Goal: Task Accomplishment & Management: Use online tool/utility

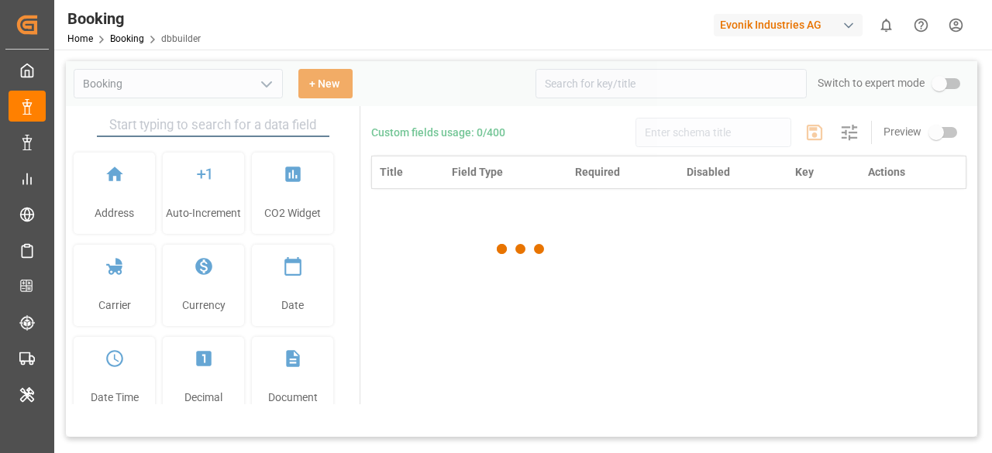
type input "Booking"
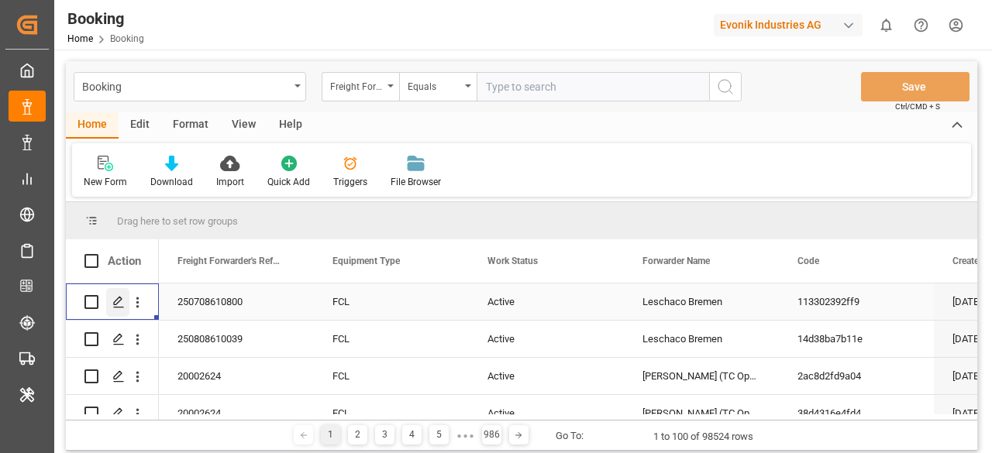
click at [115, 304] on icon "Press SPACE to select this row." at bounding box center [118, 302] width 12 height 12
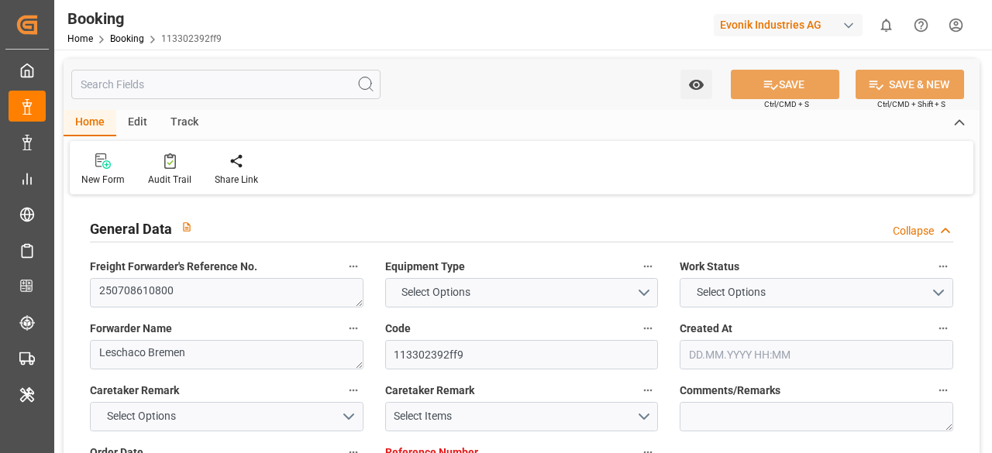
type input "7001205955"
type input "9720196"
type input "Hapag Lloyd"
type input "Hapag Lloyd Aktiengesellschaft"
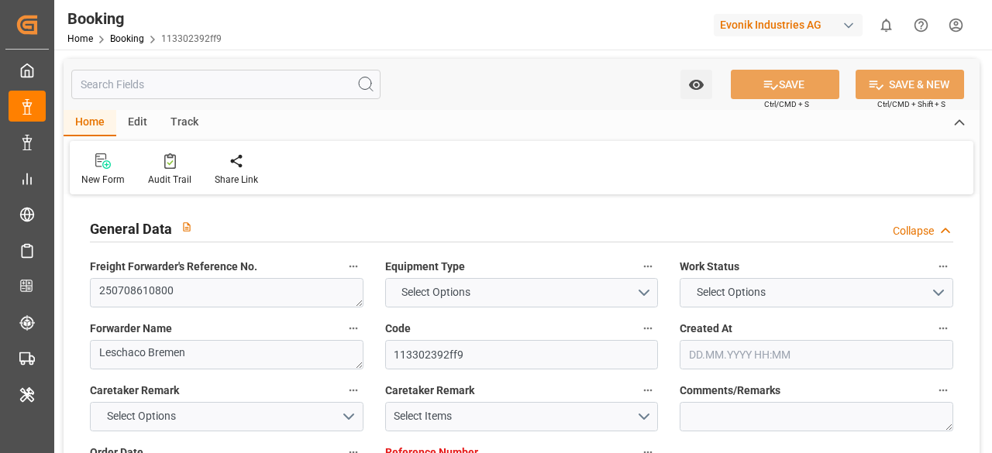
type input "BEANR"
type input "ARBUE"
type input "0"
type input "BEANR"
type input "ARBUE"
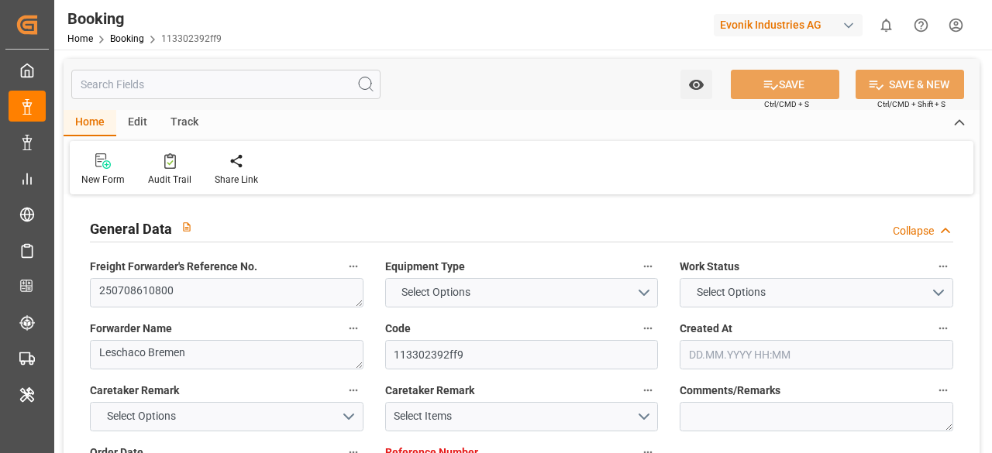
type input "9720196"
type input "26.06.2025 12:06"
type input "26.06.2025"
type input "18.08.2025"
type input "16.07.2025"
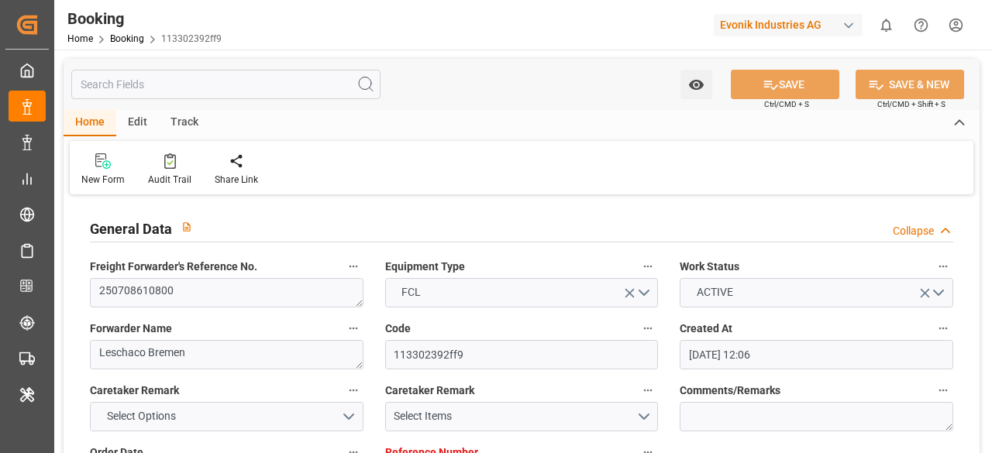
type input "30.06.2025"
type input "14.07.2025"
type input "01.08.2025 14:00"
type input "28.07.2025 00:00"
type input "01.08.2025 19:24"
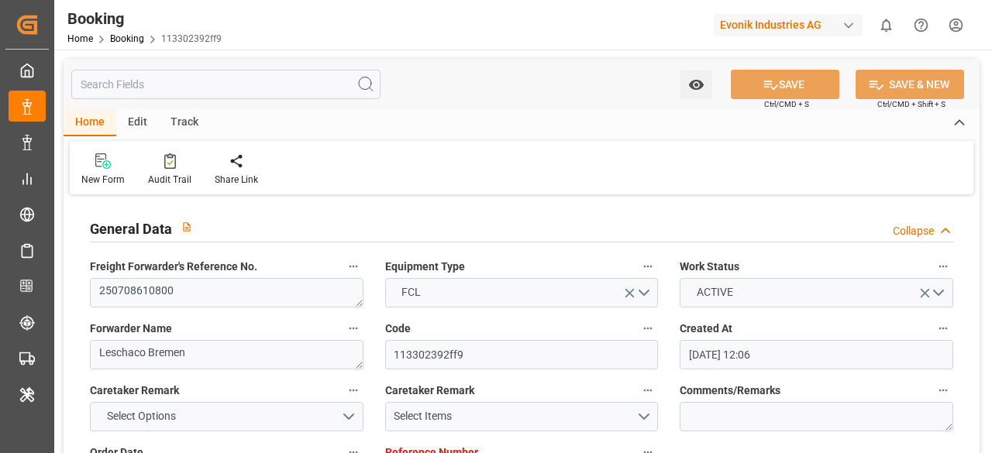
type input "30.07.2025 00:58"
type input "01.09.2025 10:00"
type input "25.08.2025 00:00"
type input "21.07.2025"
type input "15.08.2025 15:51"
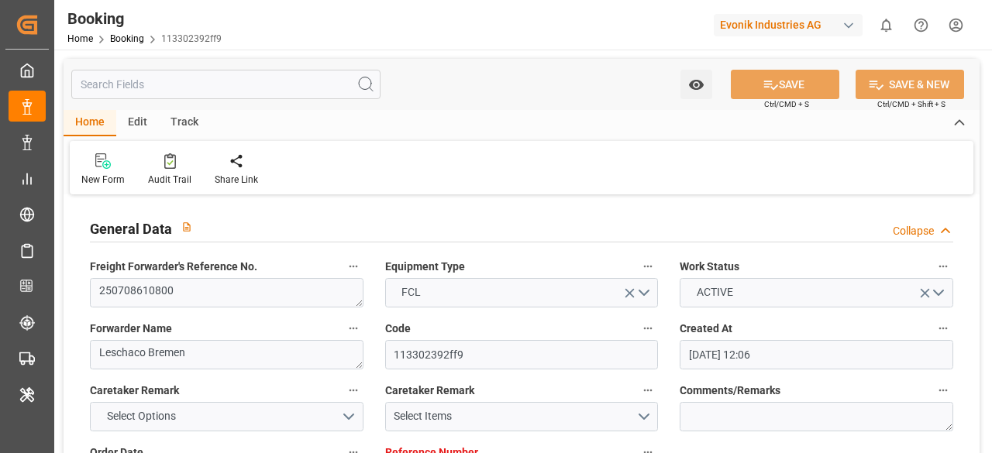
type input "15.08.2025"
type input "19.07.2025 17:43"
type input "23.07.2025 12:00"
type input "25.07.2025 12:00"
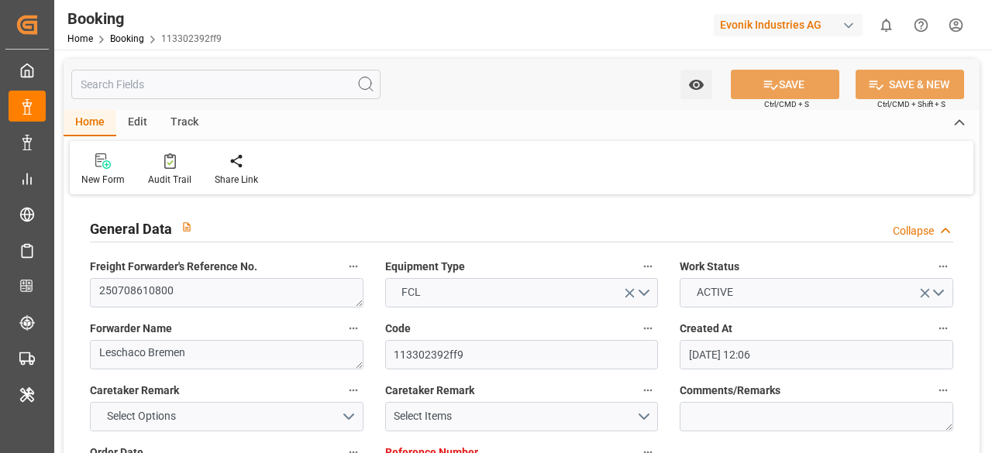
type input "25.07.2025 12:00"
type input "31.07.2025 21:12"
type input "01.08.2025 14:00"
type input "01.08.2025 19:56"
type input "01.09.2025 10:00"
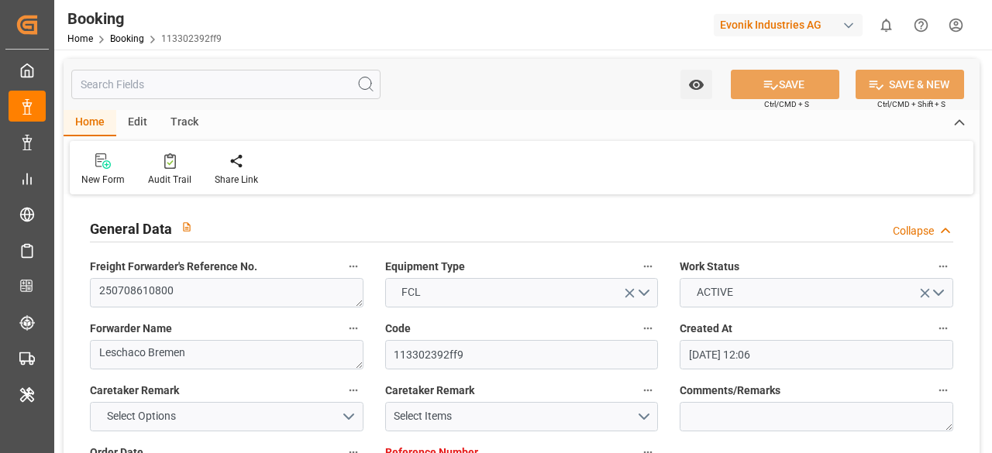
type input "02.09.2025 02:43"
type input "06.09.2025 02:43"
click at [146, 91] on input "text" at bounding box center [225, 84] width 309 height 29
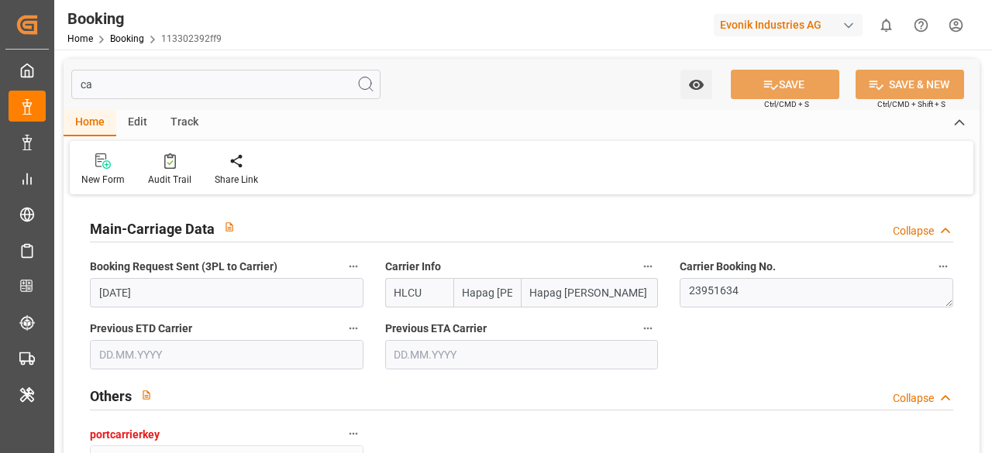
type input "c"
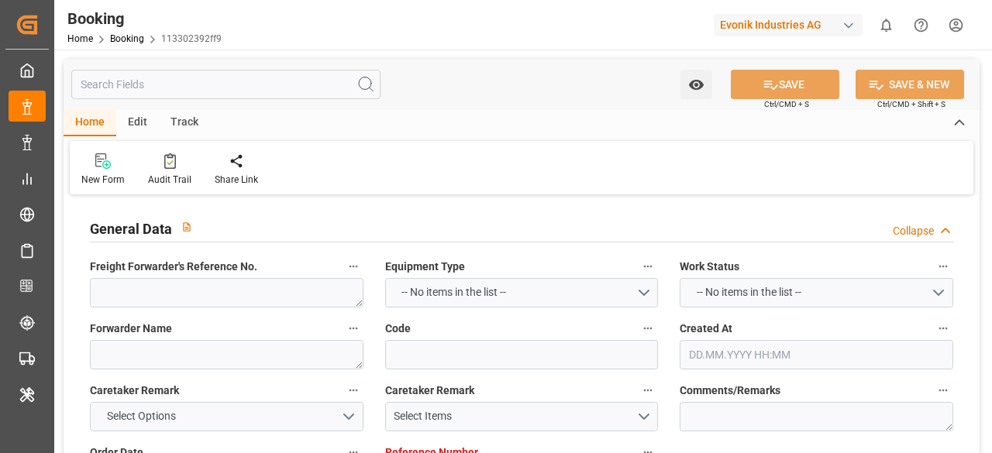
type input "v"
type textarea "kerstin.schlapp@evonik.com"
type input "MSC GISELLE"
type input "9720196"
type input "MSC GISELLE"
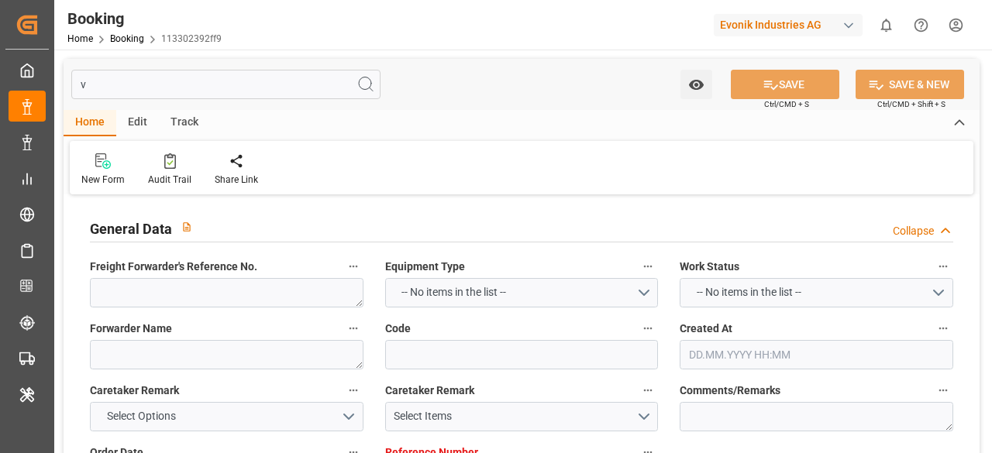
type input "9720196"
type textarea "vesselName"
type textarea "No"
type input "NA529A"
type input "MSC GISELLE"
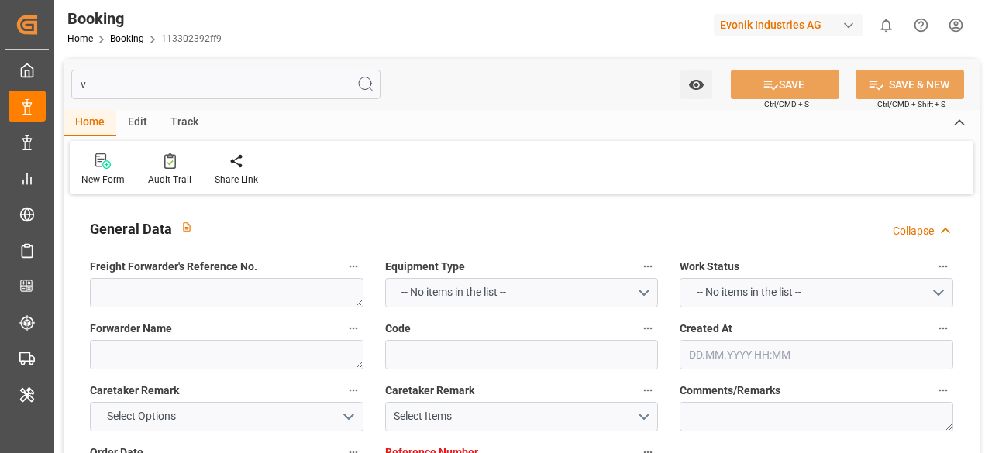
type input "9720196"
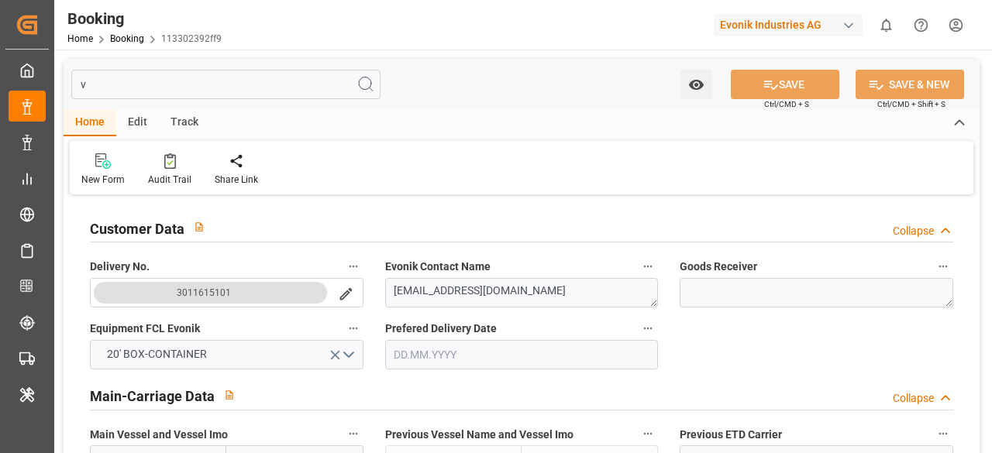
type input "0"
type input "18.08.2025"
type input "21.07.2025"
type input "01.09.2025 10:00"
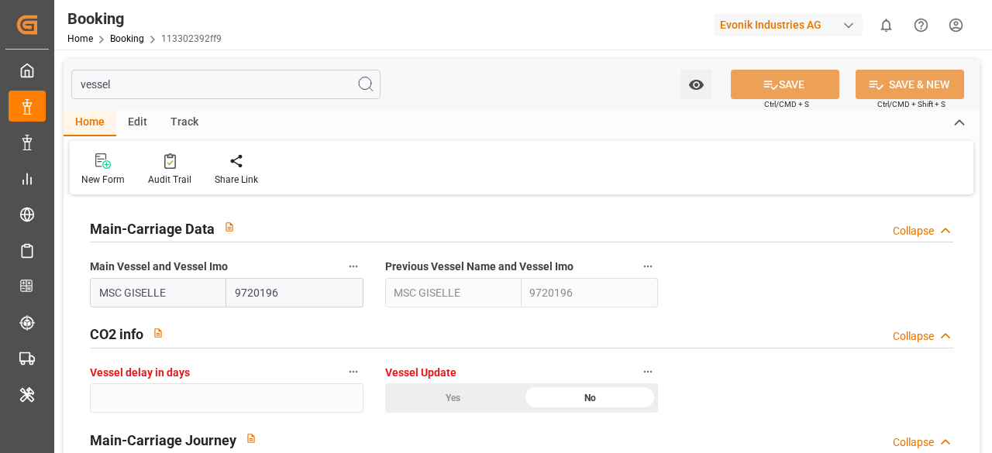
type input "vessel"
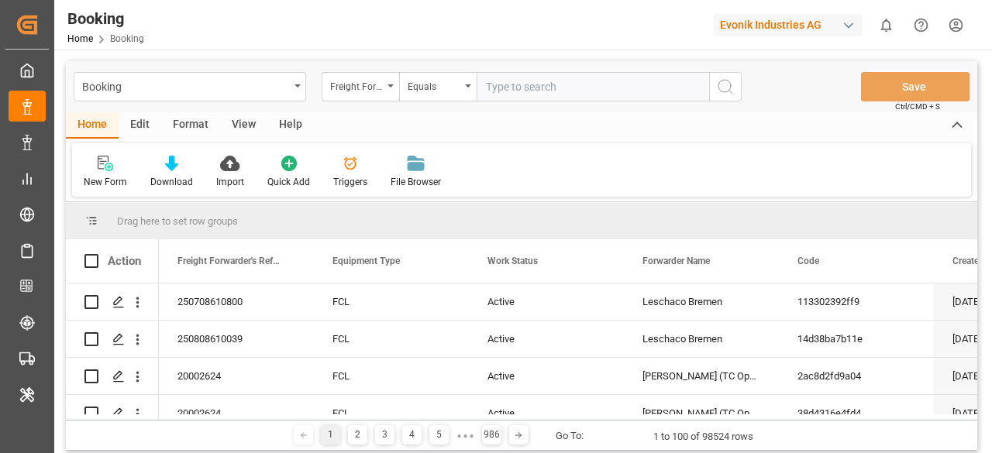
click at [133, 133] on div "Edit" at bounding box center [140, 125] width 43 height 26
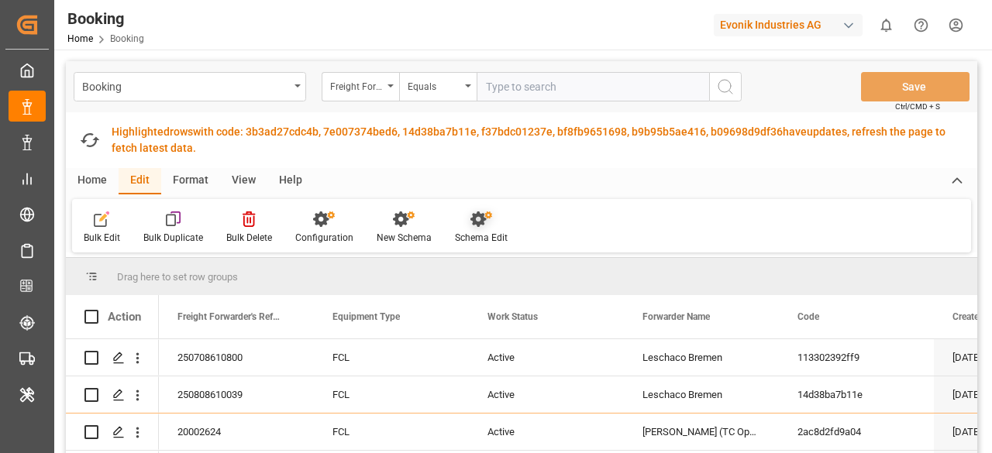
click at [485, 181] on div "Home Edit Format View Help" at bounding box center [521, 181] width 911 height 26
click at [482, 227] on div "Schema Edit" at bounding box center [481, 228] width 76 height 34
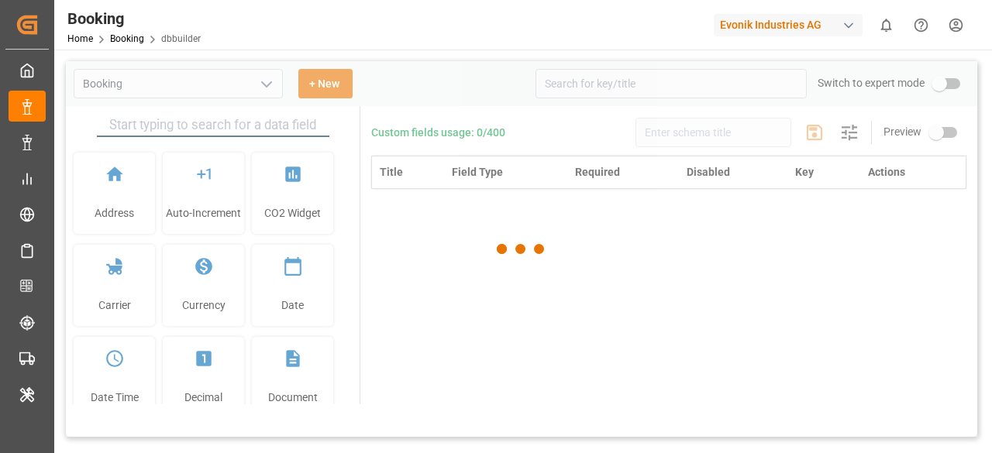
type input "Booking"
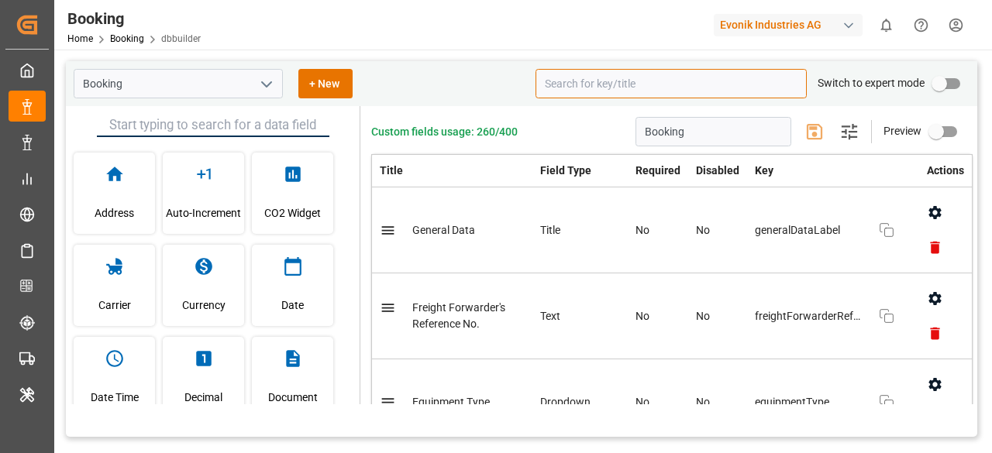
click at [629, 91] on input at bounding box center [670, 83] width 271 height 29
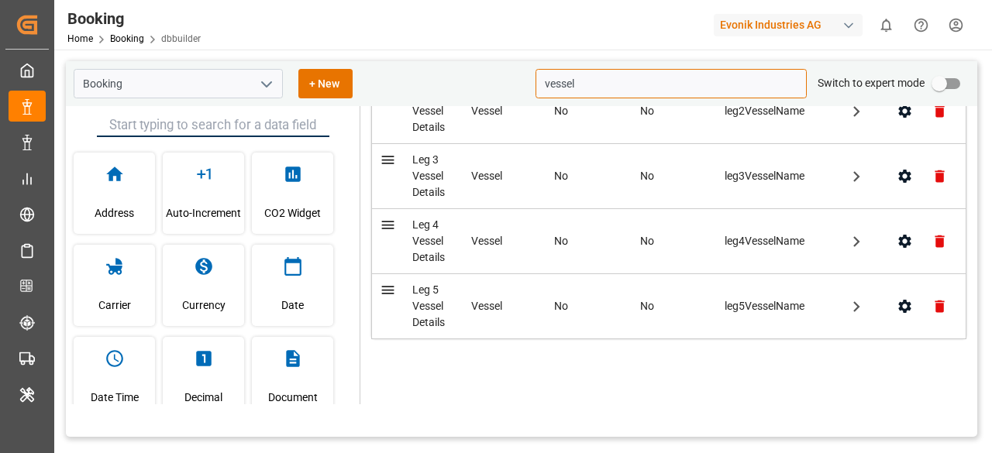
scroll to position [544, 0]
type input "v"
type input "vessel"
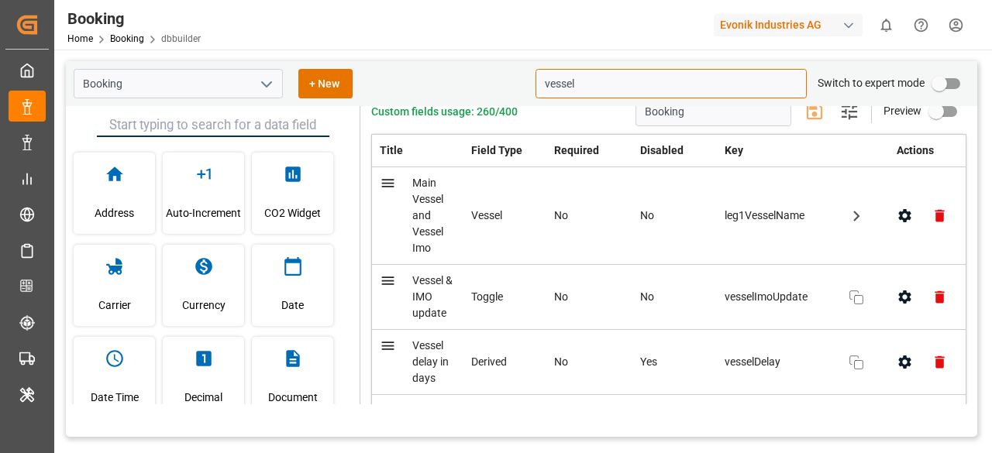
scroll to position [0, 0]
